Goal: Find contact information: Find contact information

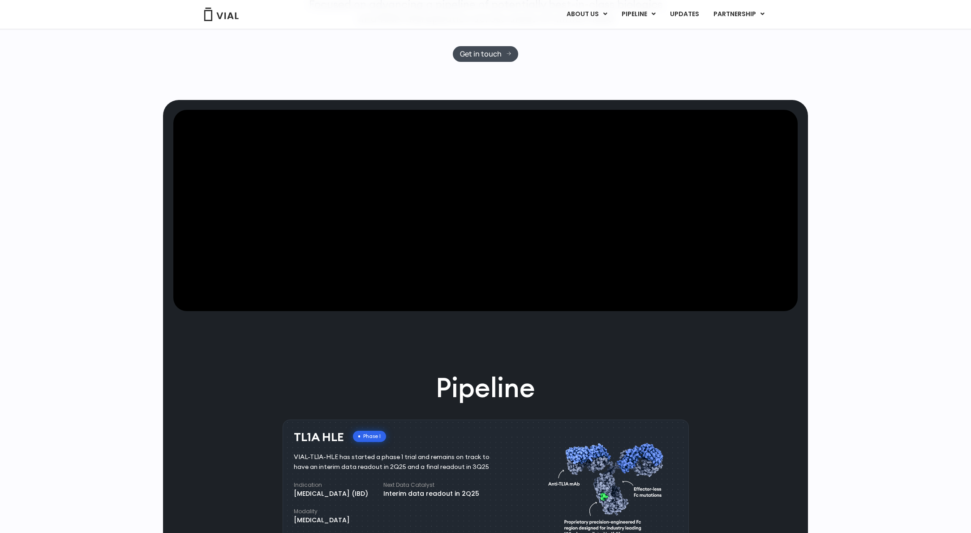
scroll to position [259, 0]
click at [484, 52] on span "Get in touch" at bounding box center [481, 53] width 42 height 7
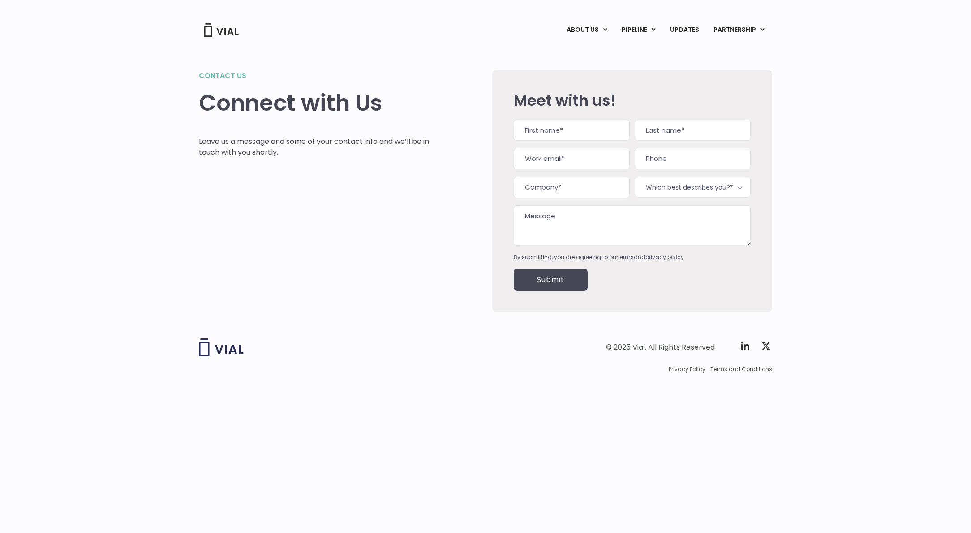
click at [226, 28] on img at bounding box center [221, 29] width 36 height 13
